Goal: Information Seeking & Learning: Learn about a topic

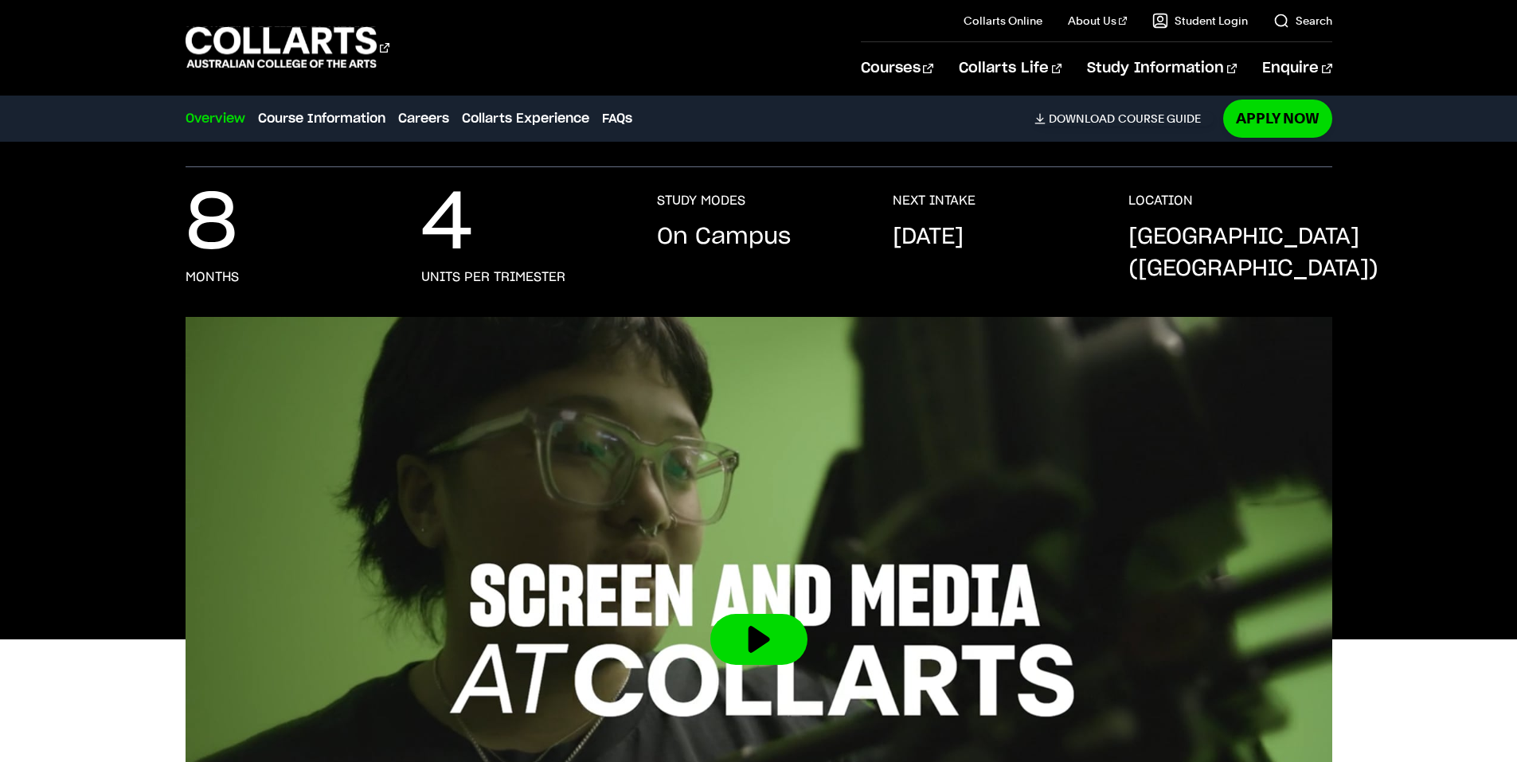
scroll to position [478, 0]
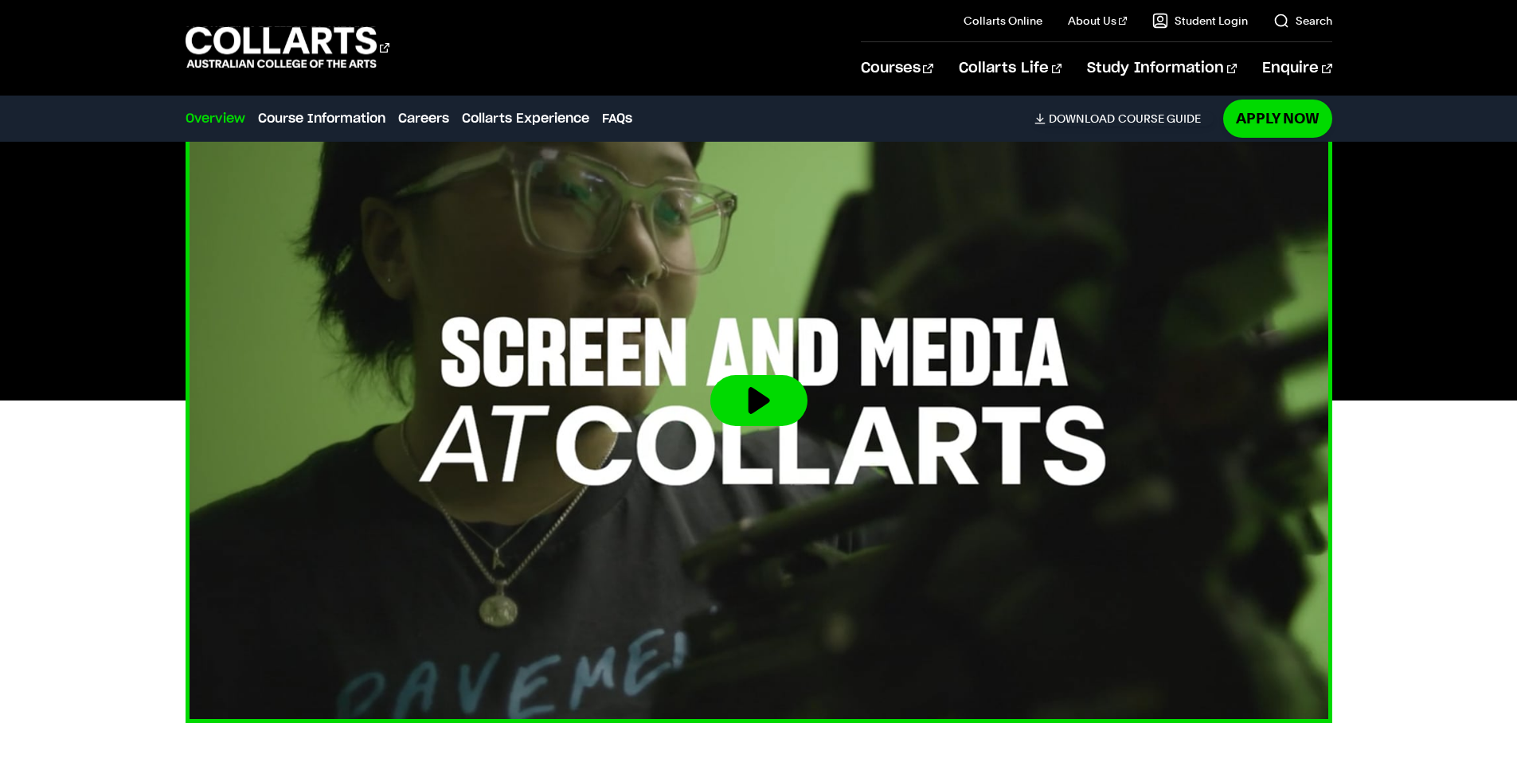
click at [748, 401] on button at bounding box center [759, 400] width 97 height 51
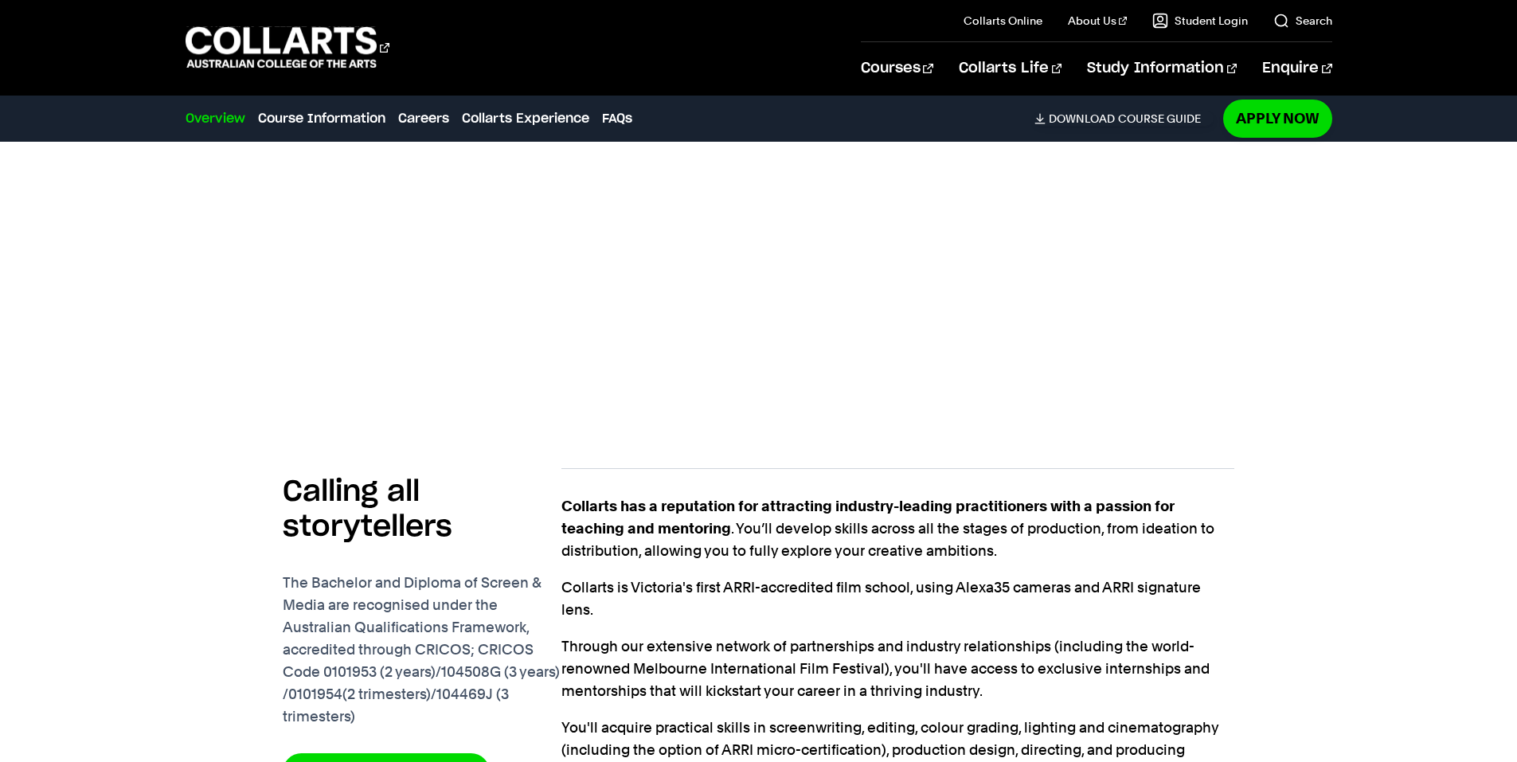
scroll to position [956, 0]
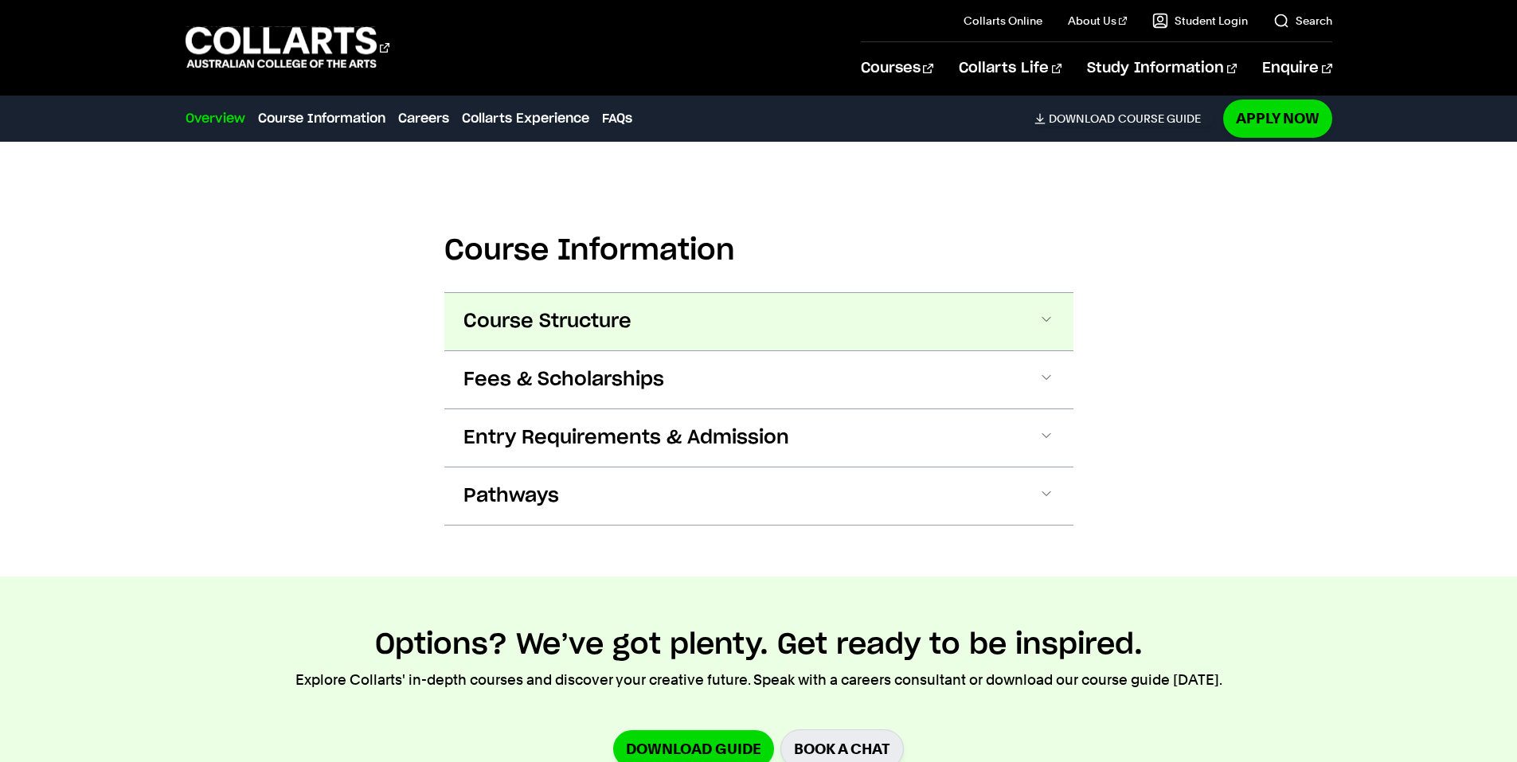
click at [758, 323] on button "Course Structure" at bounding box center [758, 321] width 629 height 57
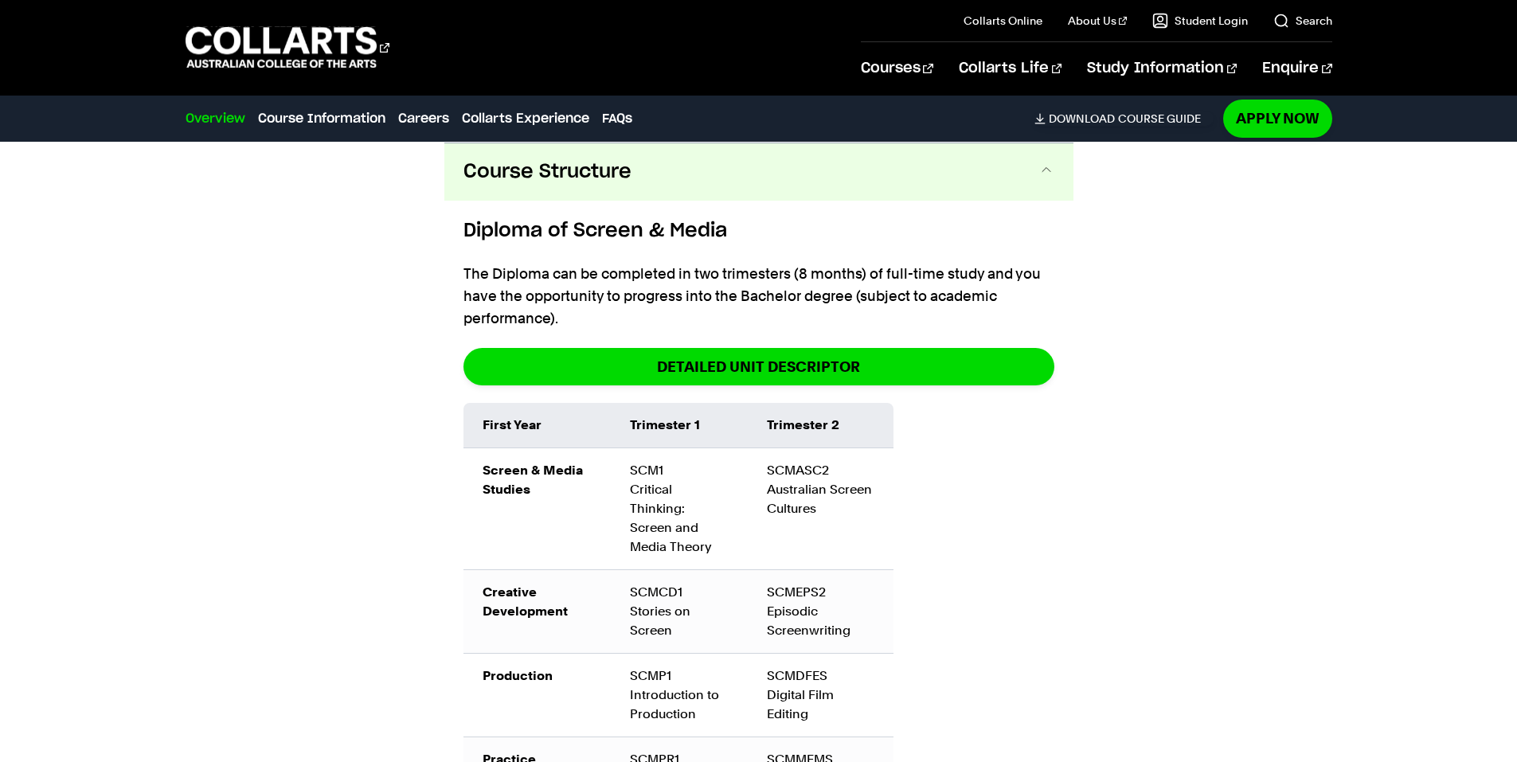
scroll to position [1823, 0]
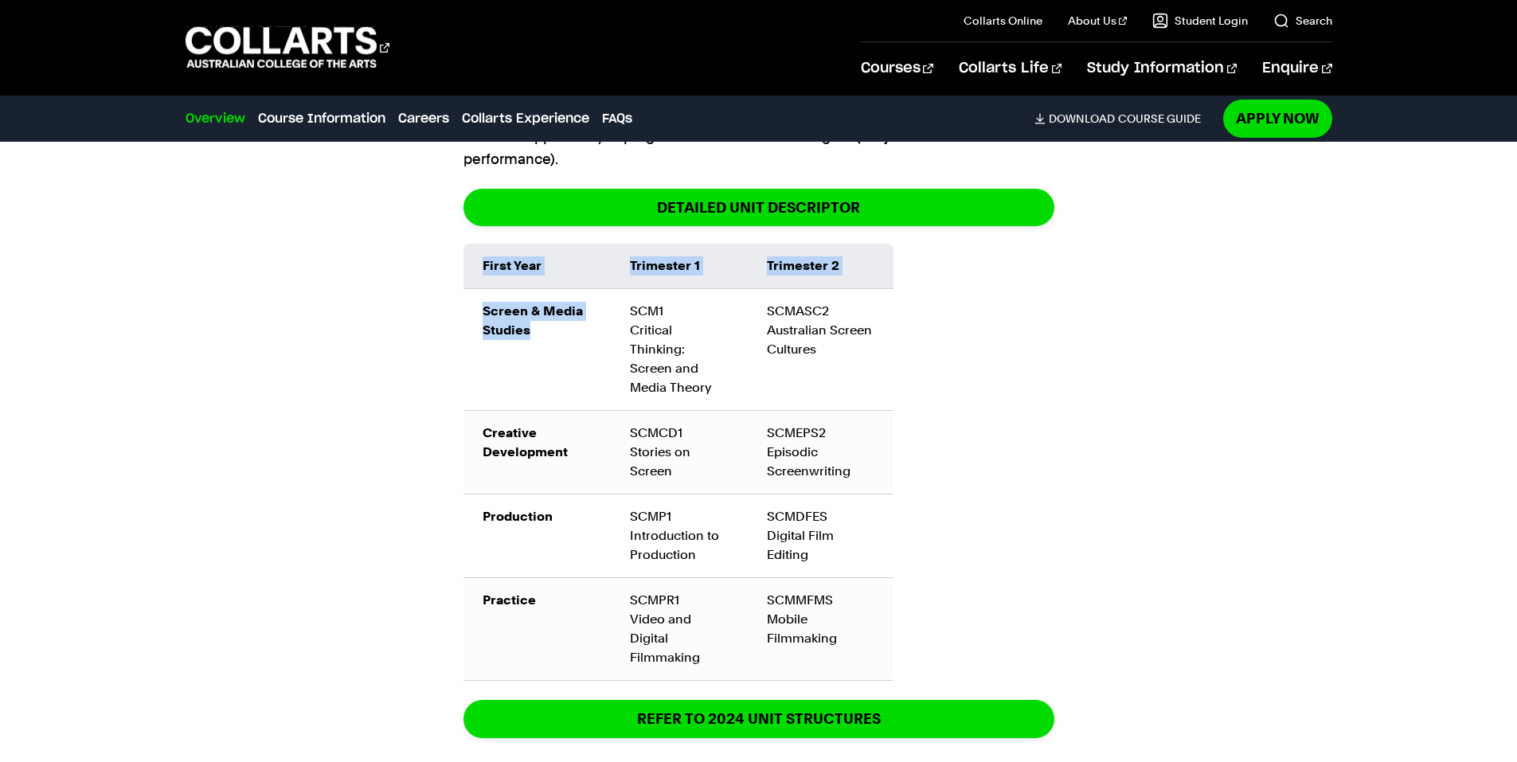
drag, startPoint x: 632, startPoint y: 330, endPoint x: 956, endPoint y: 534, distance: 382.3
click at [919, 557] on div "First Year Trimester 1 Trimester 2 Screen & Media Studies SCM1 Critical Thinkin…" at bounding box center [759, 462] width 591 height 437
click at [1048, 500] on div "First Year Trimester 1 Trimester 2 Screen & Media Studies SCM1 Critical Thinkin…" at bounding box center [759, 462] width 591 height 437
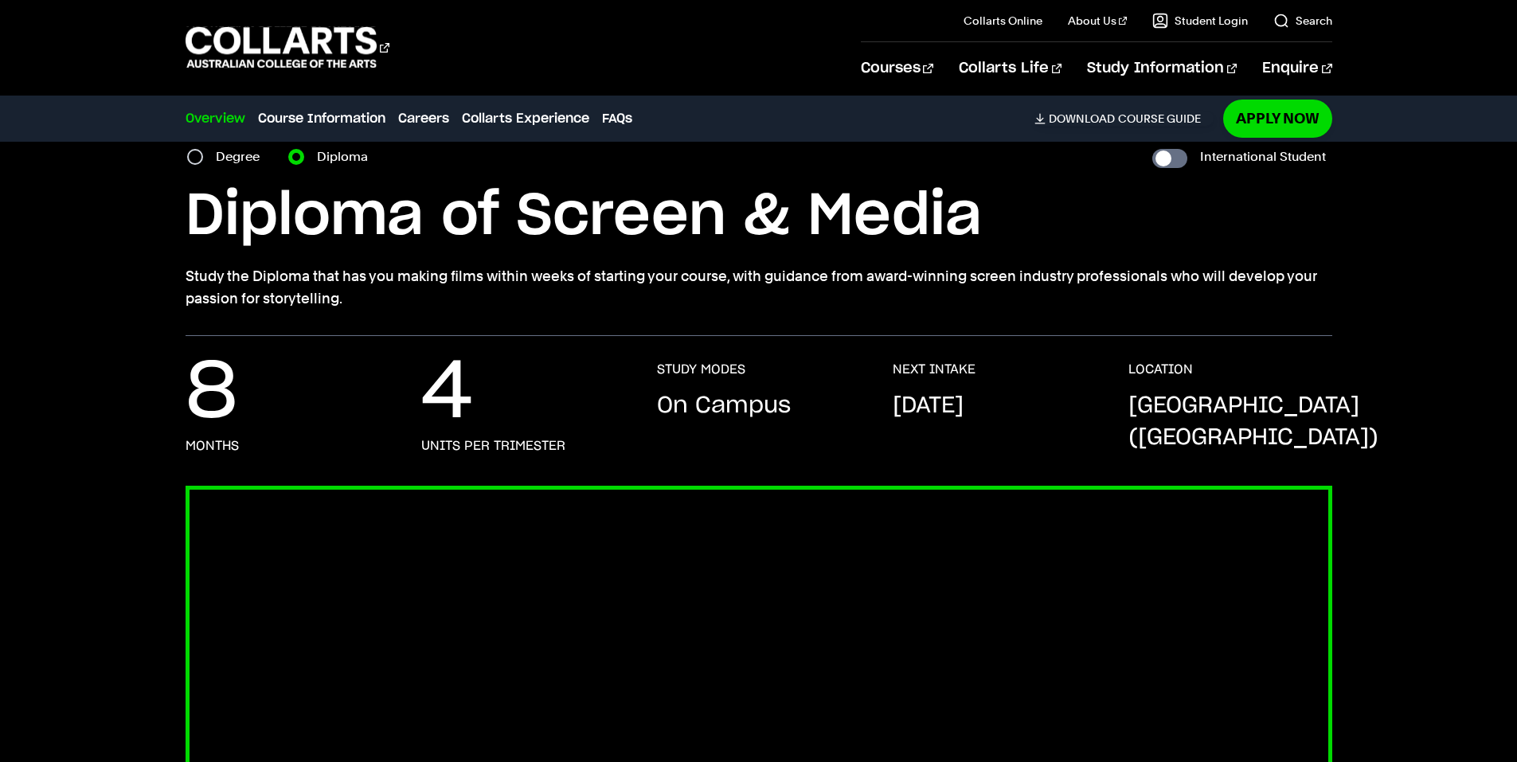
scroll to position [0, 0]
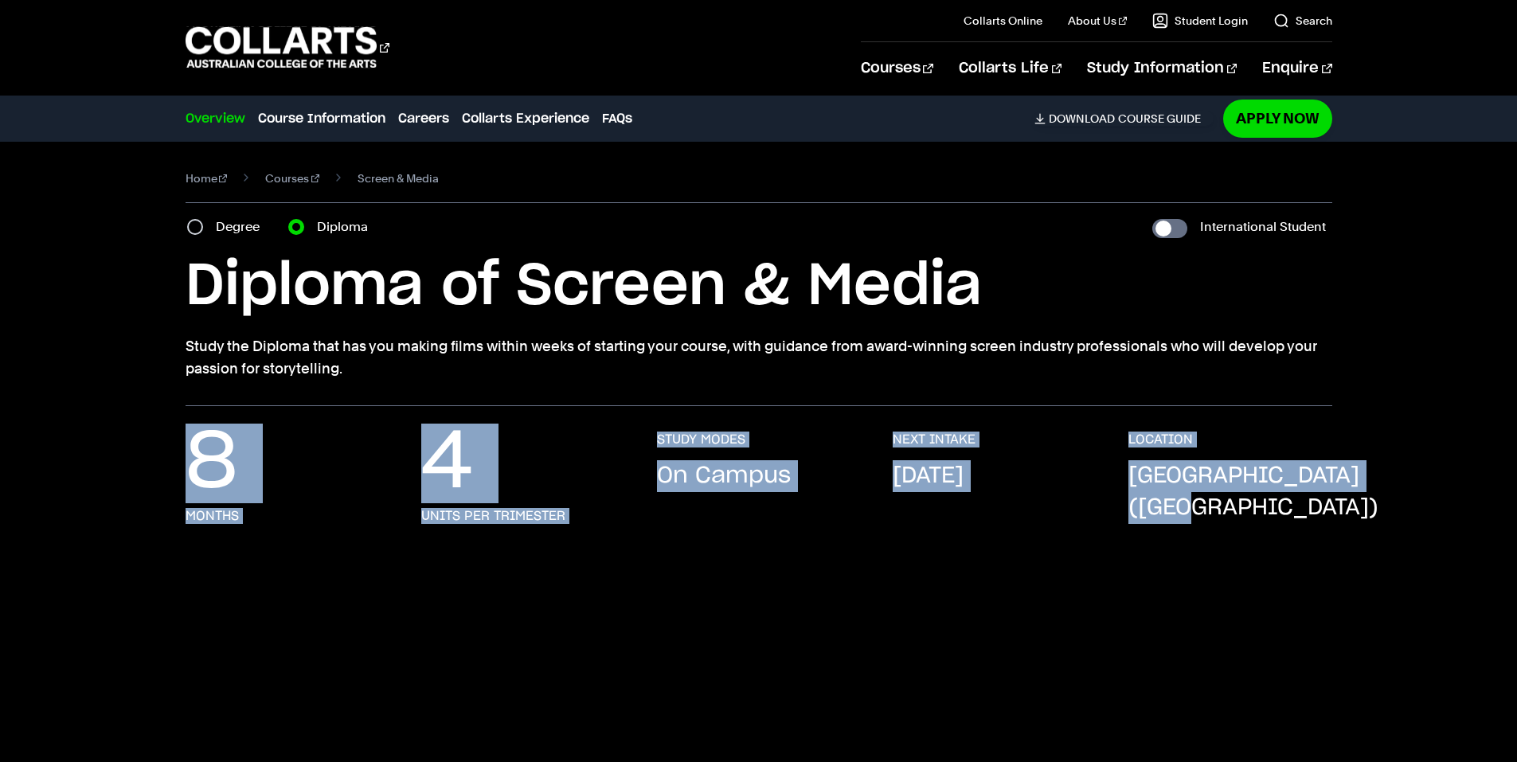
drag, startPoint x: 156, startPoint y: 475, endPoint x: 1012, endPoint y: 463, distance: 855.6
click at [1345, 514] on div "8 months 4 units per trimester STUDY MODES On Campus NEXT INTAKE [DATE] LOCATIO…" at bounding box center [759, 494] width 1405 height 124
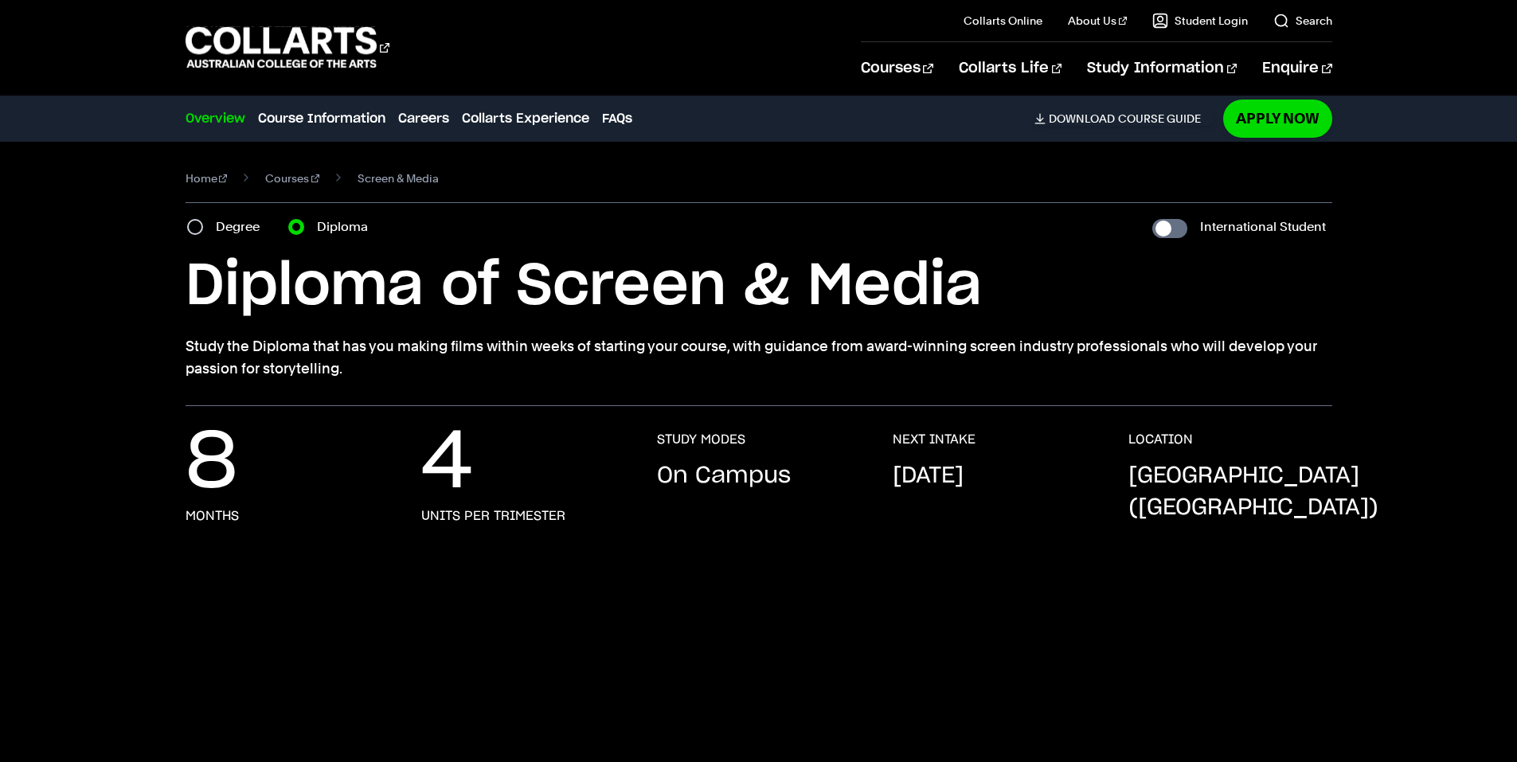
click at [90, 162] on div "Home Courses Screen & Media Course variant Degree Diploma International Student…" at bounding box center [759, 274] width 1405 height 264
